Goal: Transaction & Acquisition: Purchase product/service

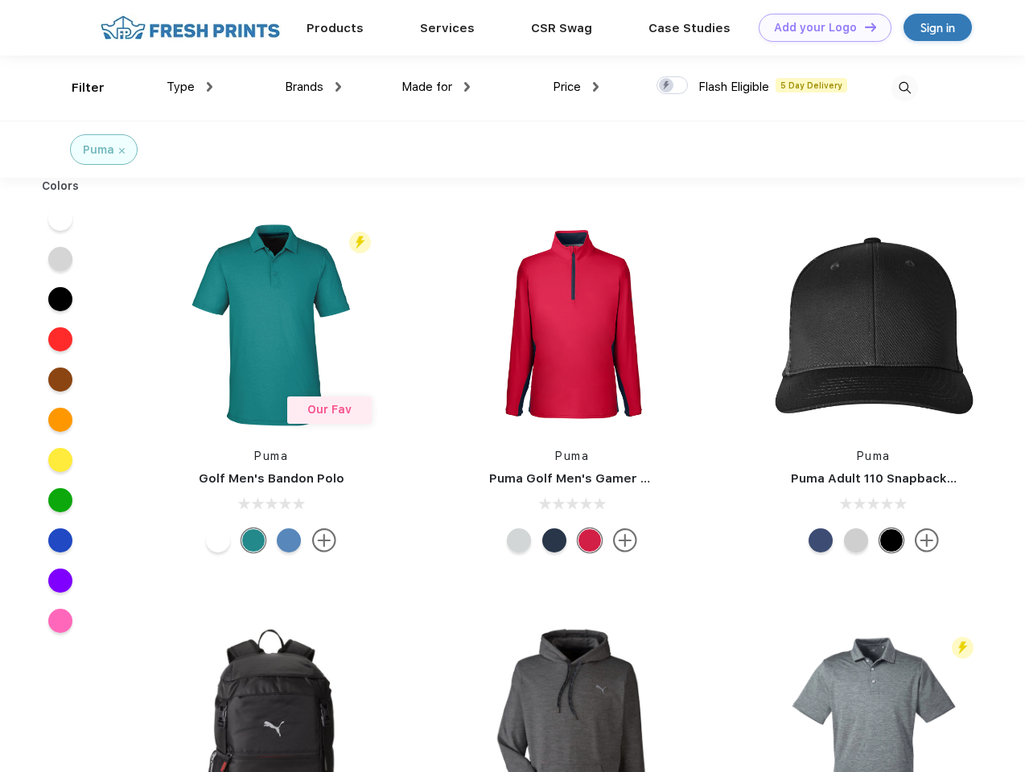
click at [819, 27] on link "Add your Logo Design Tool" at bounding box center [825, 28] width 133 height 28
click at [0, 0] on div "Design Tool" at bounding box center [0, 0] width 0 height 0
click at [863, 27] on link "Add your Logo Design Tool" at bounding box center [825, 28] width 133 height 28
click at [77, 88] on div "Filter" at bounding box center [88, 88] width 33 height 19
click at [190, 87] on span "Type" at bounding box center [181, 87] width 28 height 14
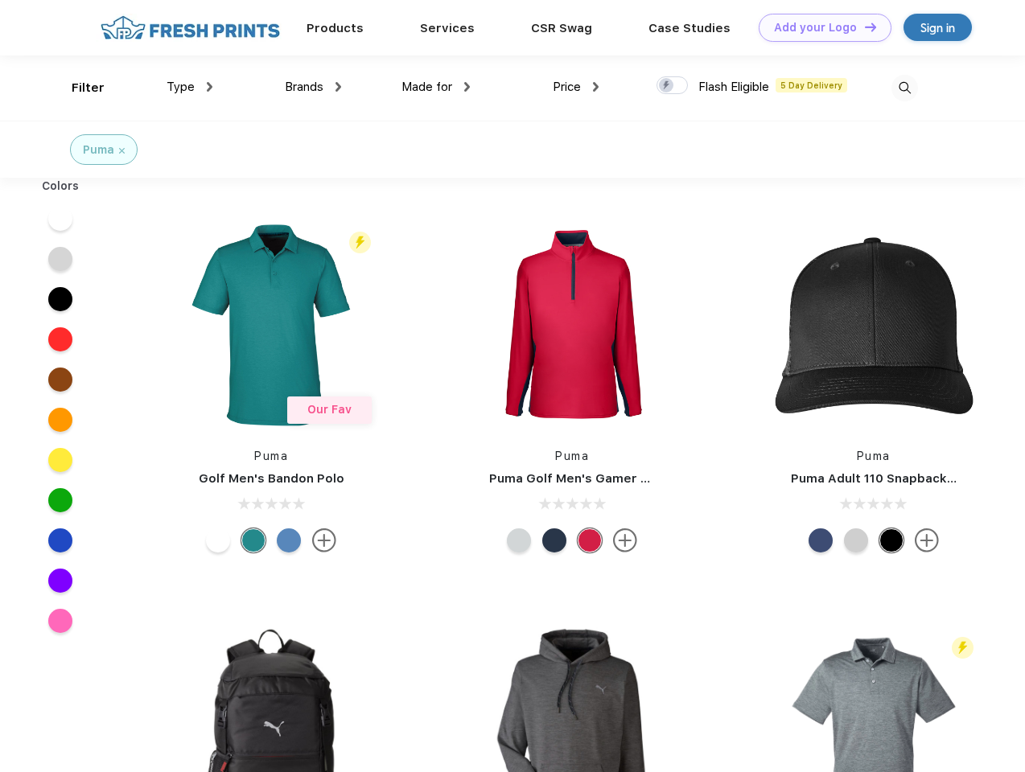
click at [313, 87] on span "Brands" at bounding box center [304, 87] width 39 height 14
click at [436, 87] on span "Made for" at bounding box center [426, 87] width 51 height 14
click at [576, 87] on span "Price" at bounding box center [567, 87] width 28 height 14
click at [672, 86] on div at bounding box center [671, 85] width 31 height 18
click at [667, 86] on input "checkbox" at bounding box center [661, 81] width 10 height 10
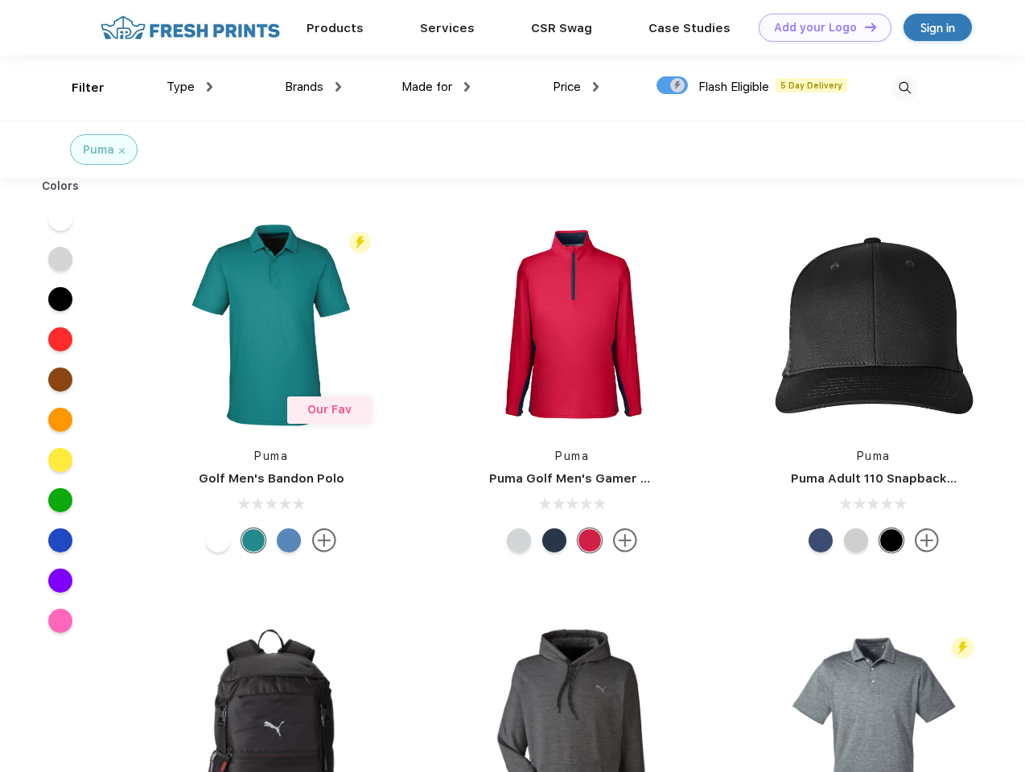
click at [904, 88] on img at bounding box center [904, 88] width 27 height 27
